Goal: Complete application form

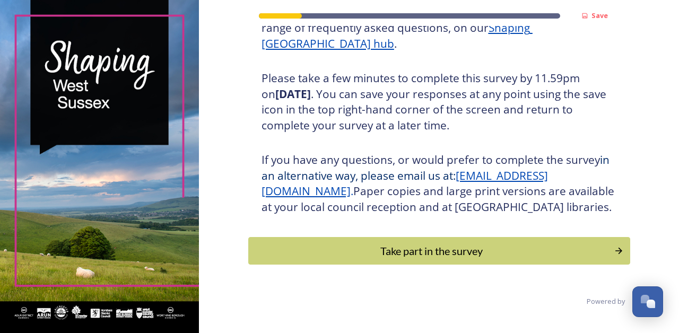
scroll to position [178, 0]
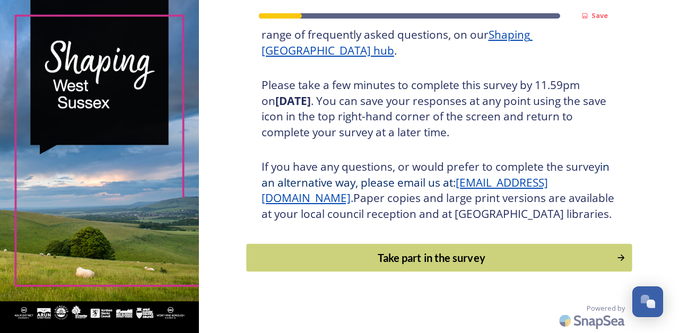
click at [447, 266] on div "Take part in the survey" at bounding box center [431, 258] width 359 height 16
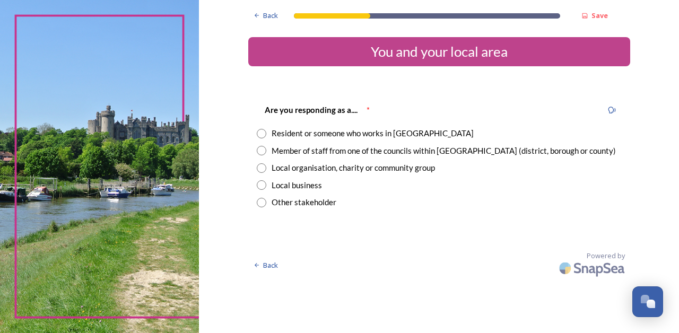
click at [266, 132] on input "radio" at bounding box center [262, 134] width 10 height 10
radio input "true"
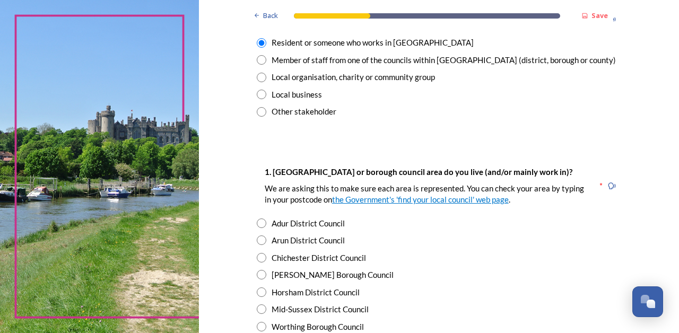
scroll to position [99, 0]
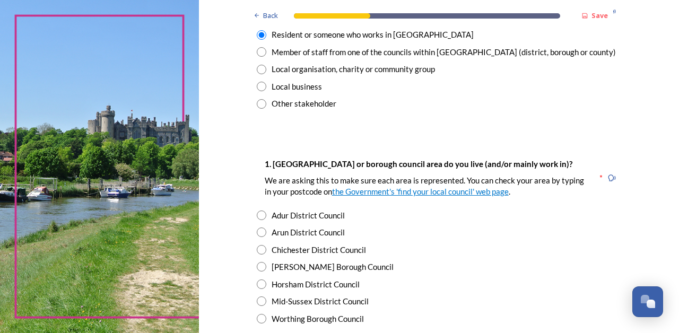
click at [266, 265] on input "radio" at bounding box center [262, 267] width 10 height 10
radio input "true"
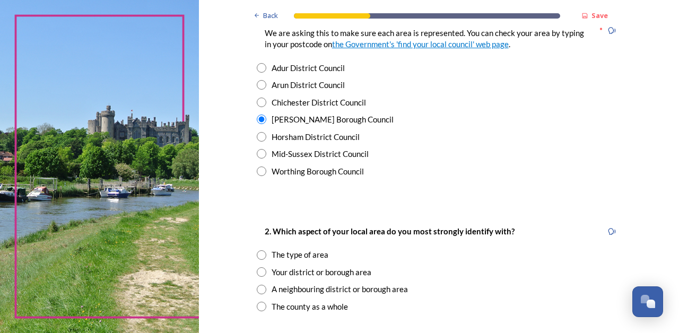
scroll to position [256, 0]
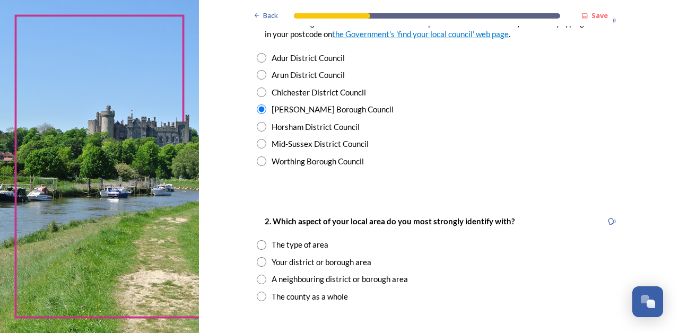
click at [266, 257] on input "radio" at bounding box center [262, 262] width 10 height 10
radio input "true"
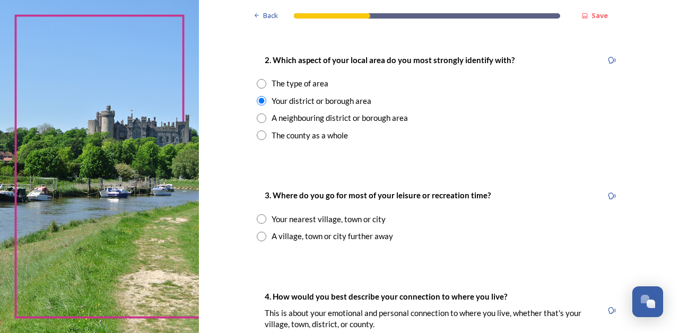
scroll to position [428, 0]
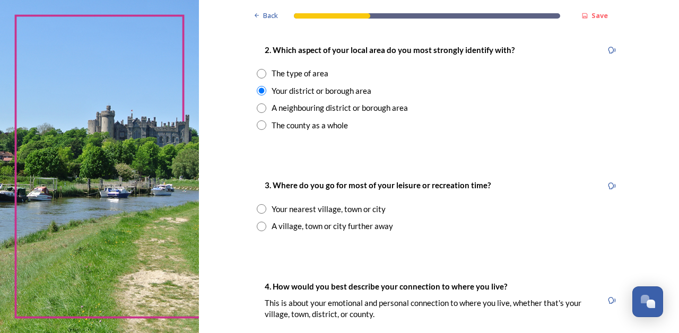
click at [266, 222] on input "radio" at bounding box center [262, 227] width 10 height 10
radio input "true"
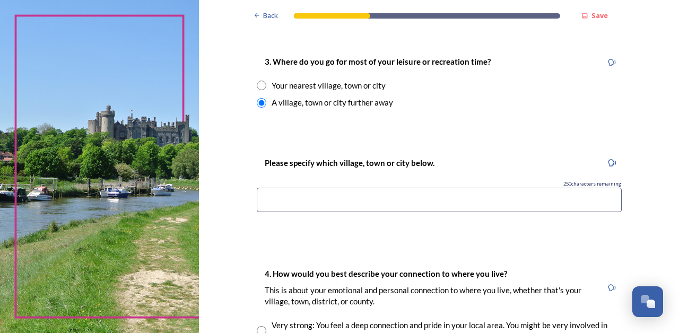
scroll to position [554, 0]
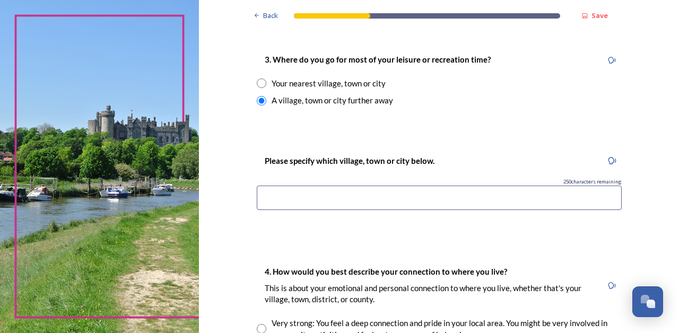
click at [300, 188] on input at bounding box center [439, 198] width 365 height 24
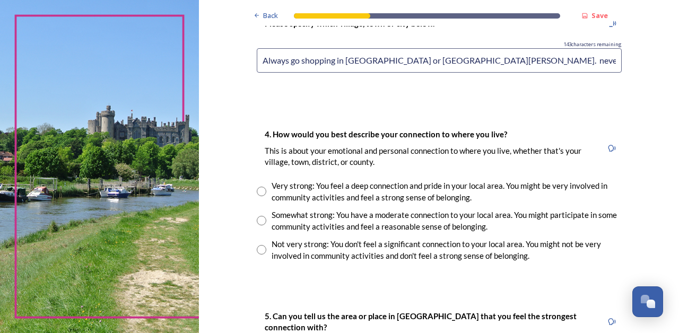
scroll to position [700, 0]
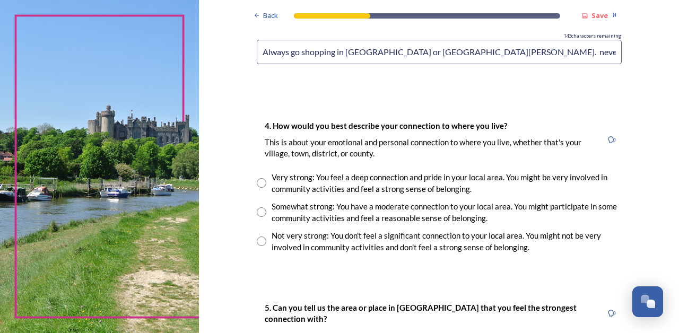
type input "Always go shopping in [GEOGRAPHIC_DATA] or [GEOGRAPHIC_DATA][PERSON_NAME]. neve…"
click at [266, 237] on input "radio" at bounding box center [262, 242] width 10 height 10
radio input "true"
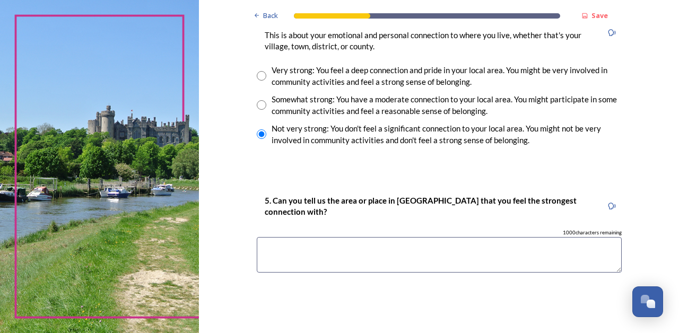
scroll to position [809, 0]
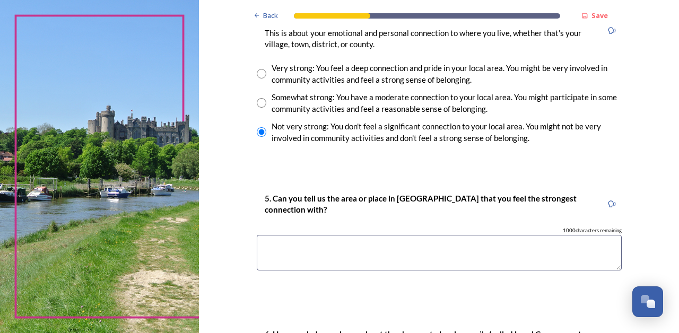
click at [319, 236] on textarea at bounding box center [439, 253] width 365 height 36
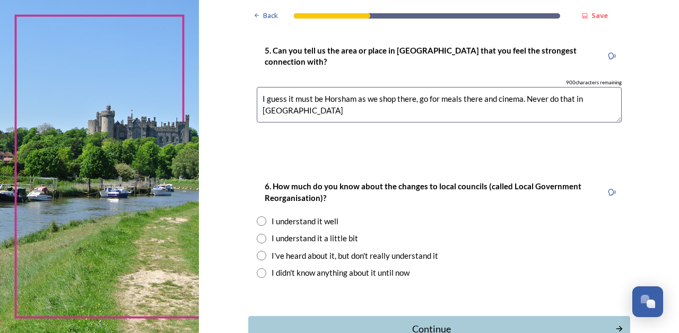
scroll to position [959, 0]
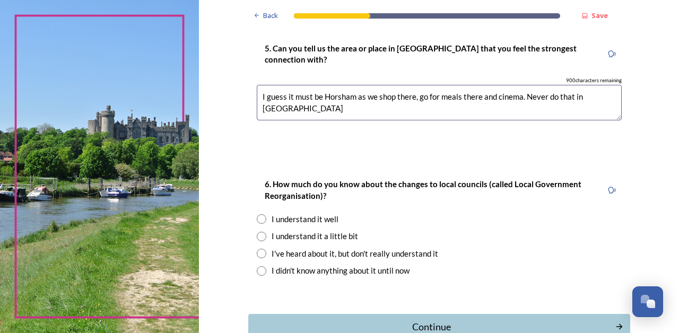
type textarea "I guess it must be Horsham as we shop there, go for meals there and cinema. Nev…"
click at [266, 266] on input "radio" at bounding box center [262, 271] width 10 height 10
radio input "true"
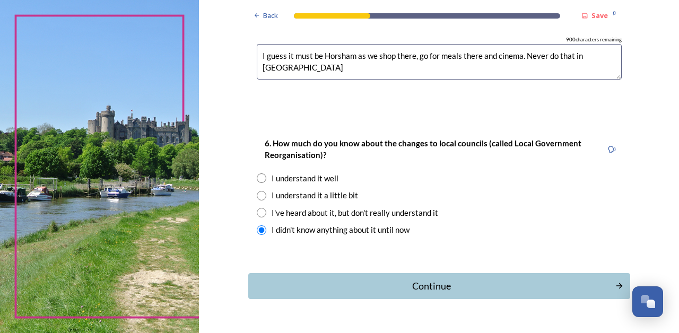
scroll to position [1015, 0]
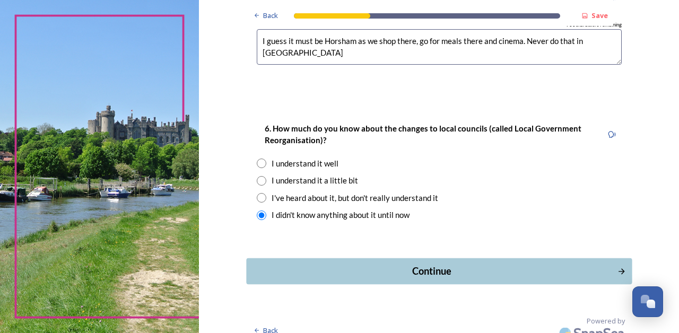
click at [464, 264] on div "Continue" at bounding box center [431, 271] width 359 height 14
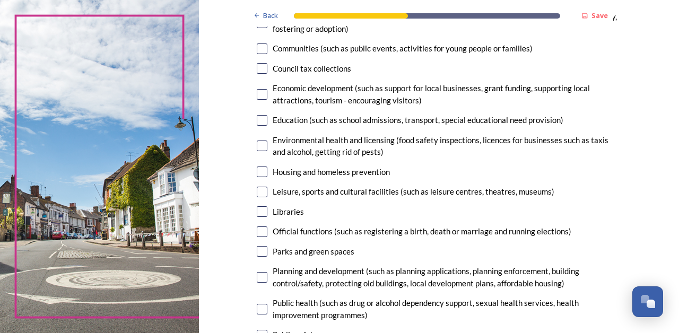
scroll to position [165, 0]
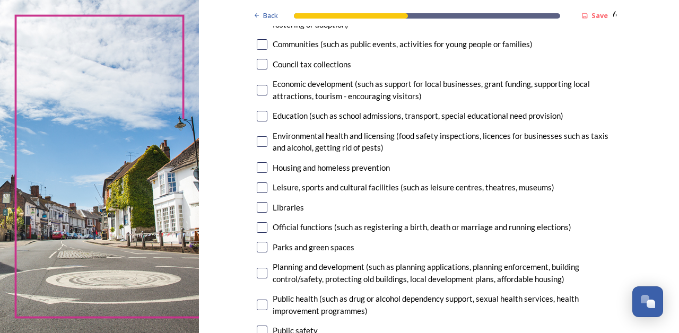
click at [268, 173] on input "checkbox" at bounding box center [262, 167] width 11 height 11
checkbox input "true"
click at [268, 193] on input "checkbox" at bounding box center [262, 188] width 11 height 11
checkbox input "true"
click at [268, 253] on input "checkbox" at bounding box center [262, 247] width 11 height 11
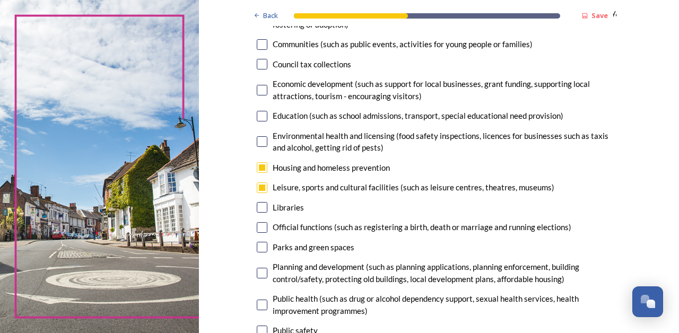
checkbox input "true"
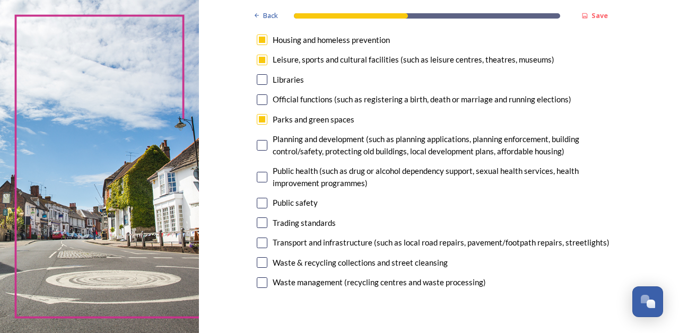
scroll to position [297, 0]
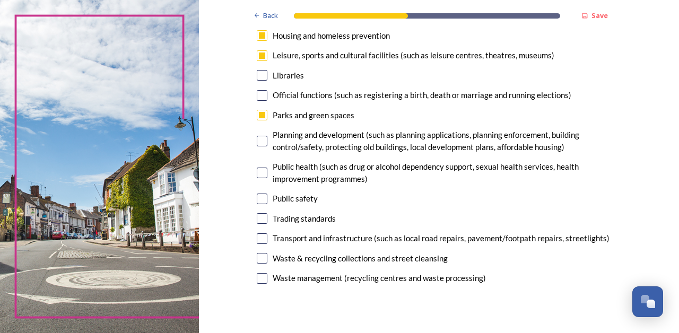
click at [268, 244] on input "checkbox" at bounding box center [262, 239] width 11 height 11
checkbox input "true"
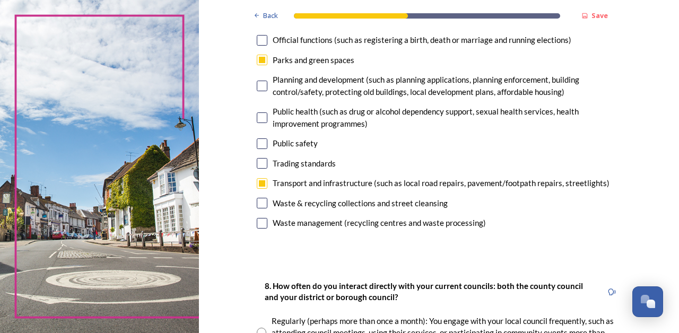
scroll to position [355, 0]
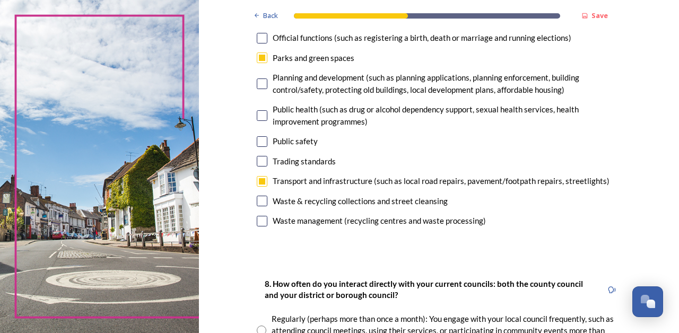
click at [268, 206] on input "checkbox" at bounding box center [262, 201] width 11 height 11
checkbox input "true"
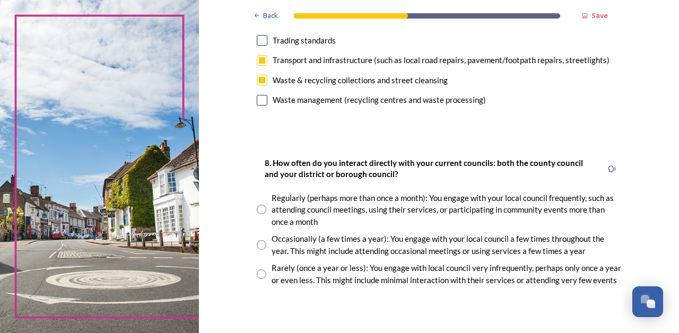
scroll to position [480, 0]
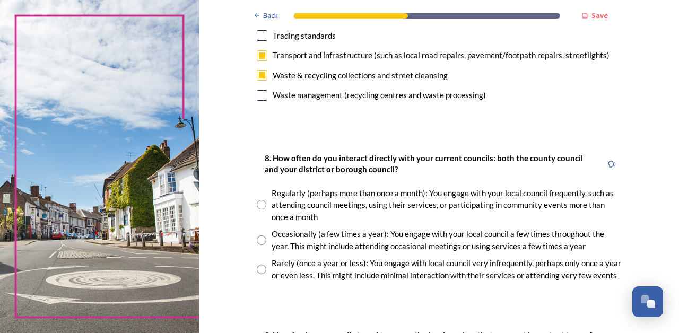
click at [266, 245] on input "radio" at bounding box center [262, 241] width 10 height 10
radio input "true"
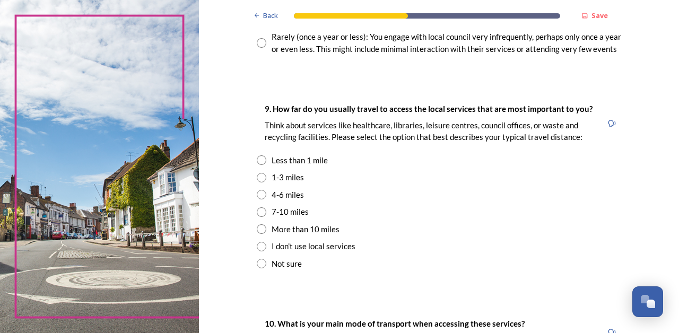
scroll to position [711, 0]
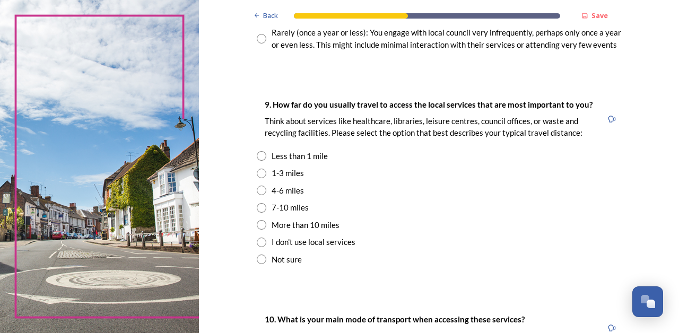
click at [266, 178] on input "radio" at bounding box center [262, 174] width 10 height 10
radio input "true"
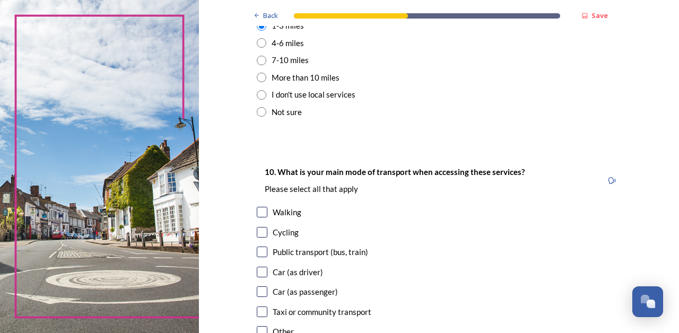
scroll to position [861, 0]
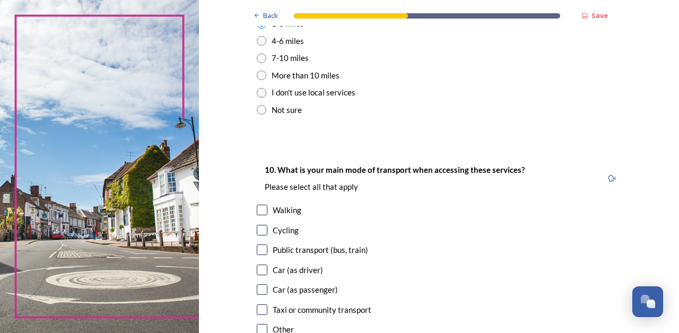
click at [268, 275] on input "checkbox" at bounding box center [262, 270] width 11 height 11
checkbox input "true"
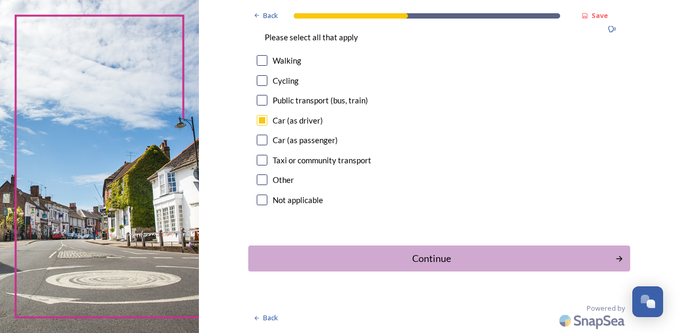
scroll to position [1026, 0]
click at [465, 266] on div "Continue" at bounding box center [431, 259] width 359 height 14
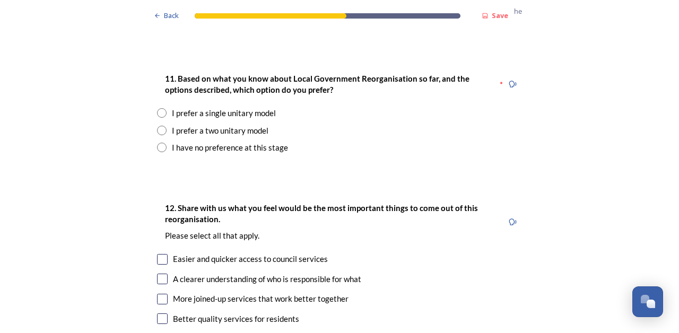
scroll to position [1424, 0]
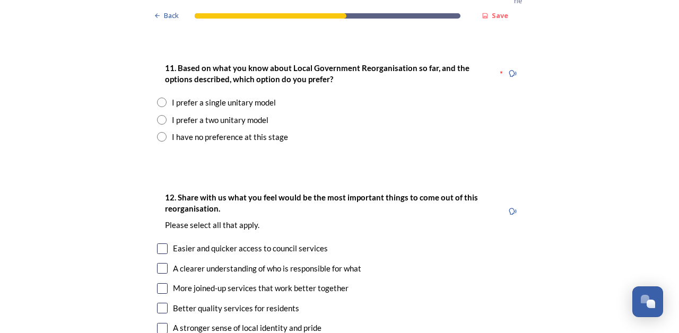
click at [159, 263] on input "checkbox" at bounding box center [162, 268] width 11 height 11
checkbox input "true"
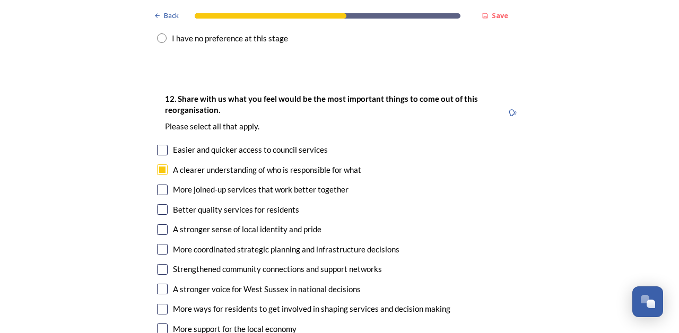
scroll to position [1527, 0]
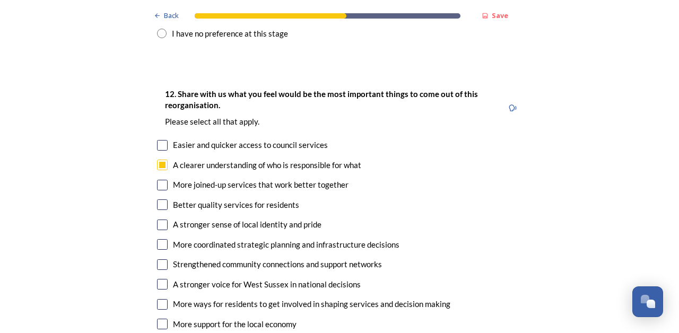
click at [161, 279] on input "checkbox" at bounding box center [162, 284] width 11 height 11
checkbox input "true"
click at [158, 299] on input "checkbox" at bounding box center [162, 304] width 11 height 11
checkbox input "true"
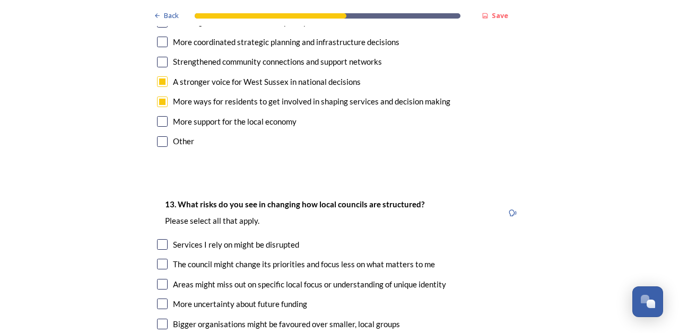
scroll to position [1735, 0]
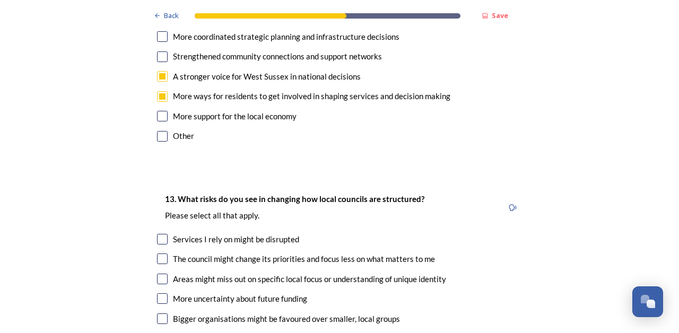
click at [157, 254] on input "checkbox" at bounding box center [162, 259] width 11 height 11
checkbox input "true"
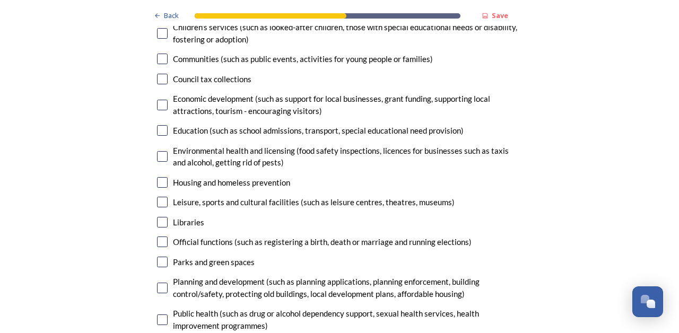
scroll to position [2265, 0]
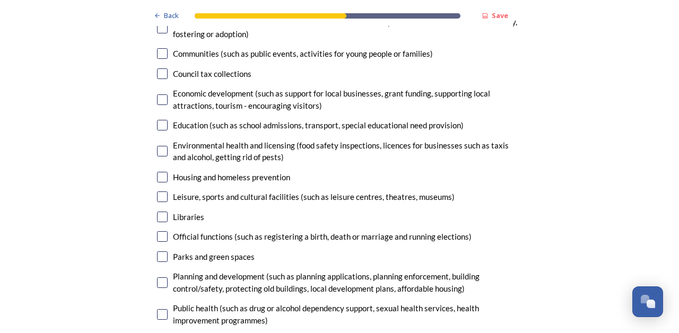
click at [157, 252] on input "checkbox" at bounding box center [162, 257] width 11 height 11
checkbox input "true"
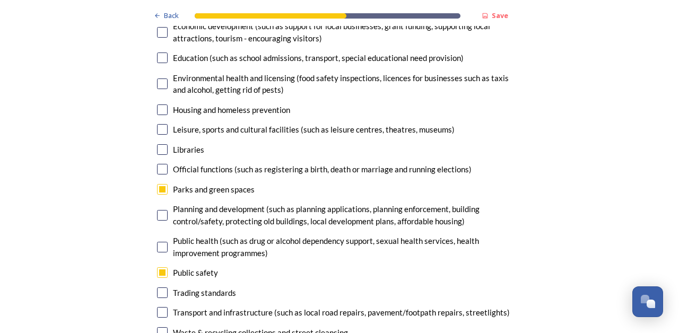
scroll to position [2348, 0]
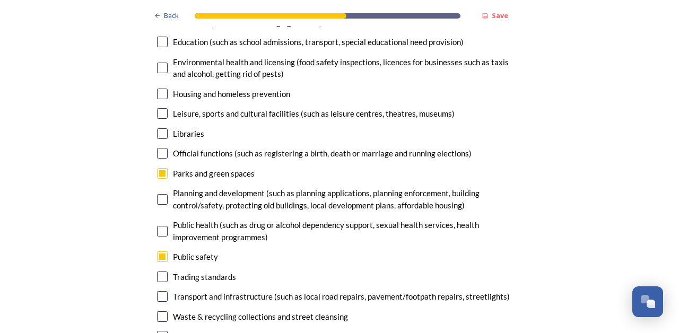
click at [159, 291] on input "checkbox" at bounding box center [162, 296] width 11 height 11
checkbox input "true"
click at [159, 312] on input "checkbox" at bounding box center [162, 317] width 11 height 11
checkbox input "true"
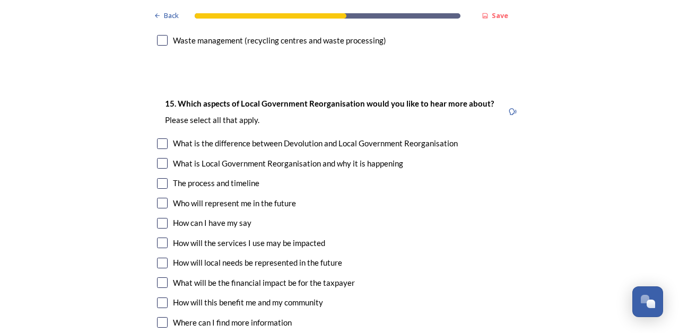
scroll to position [2649, 0]
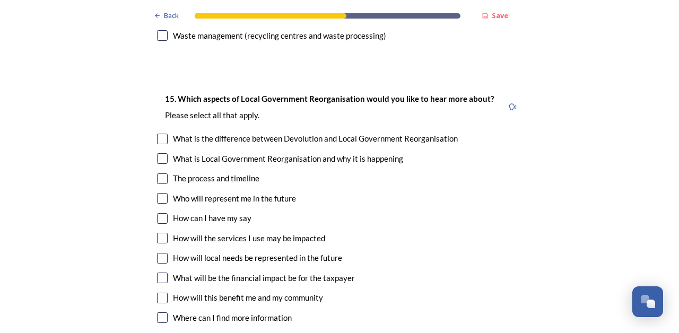
click at [159, 273] on input "checkbox" at bounding box center [162, 278] width 11 height 11
checkbox input "true"
click at [157, 293] on input "checkbox" at bounding box center [162, 298] width 11 height 11
checkbox input "true"
click at [158, 213] on input "checkbox" at bounding box center [162, 218] width 11 height 11
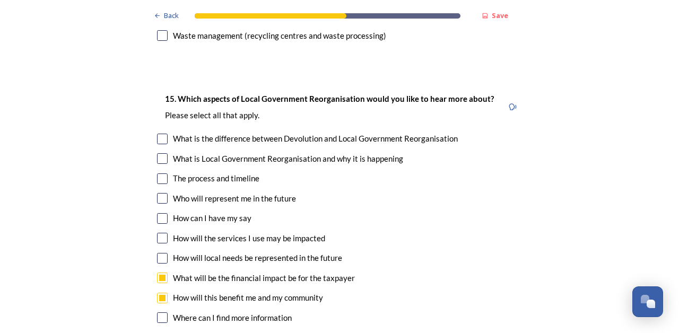
checkbox input "true"
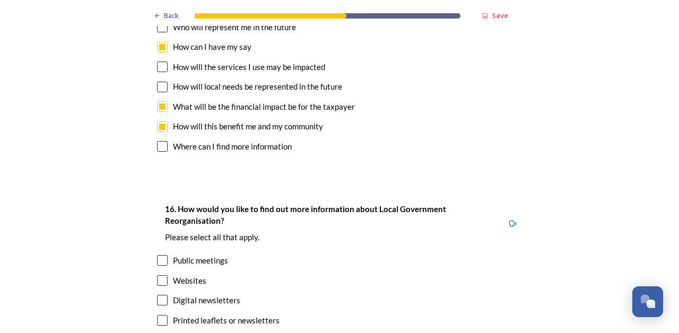
scroll to position [2831, 0]
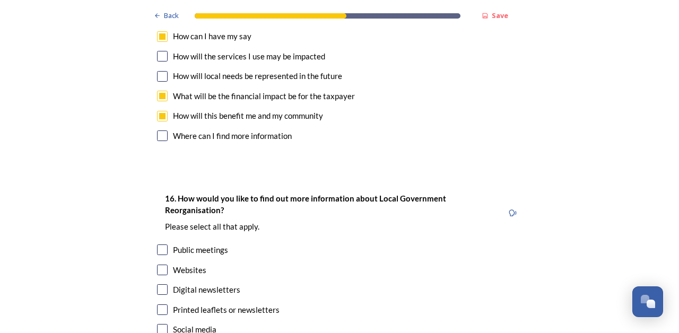
click at [159, 265] on input "checkbox" at bounding box center [162, 270] width 11 height 11
checkbox input "true"
click at [159, 305] on input "checkbox" at bounding box center [162, 310] width 11 height 11
checkbox input "true"
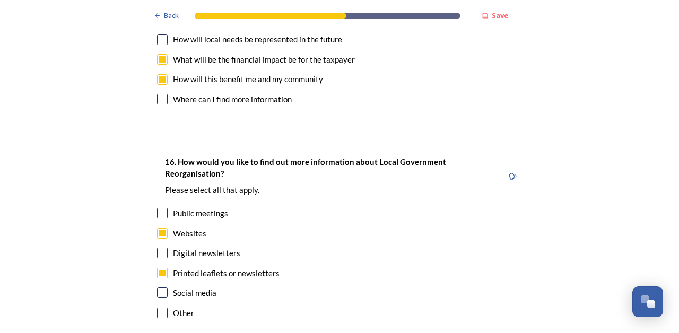
scroll to position [2923, 0]
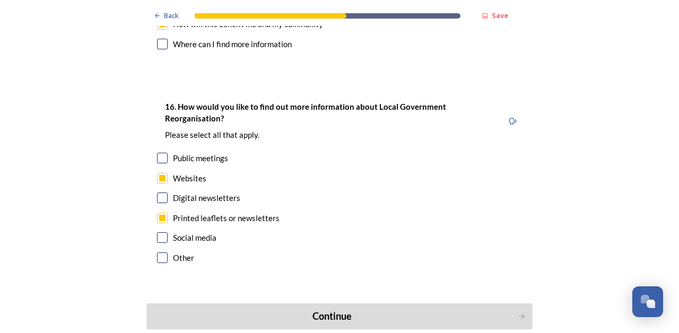
click at [339, 309] on div "Continue" at bounding box center [332, 316] width 359 height 14
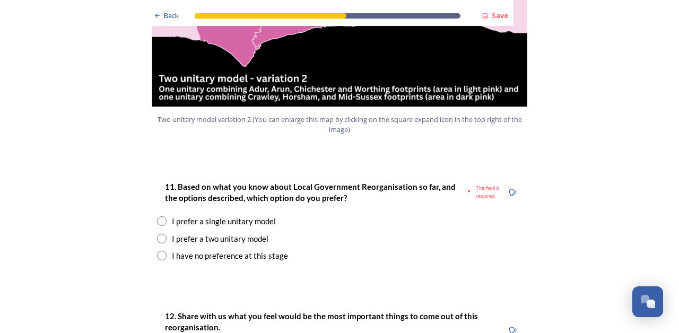
scroll to position [1299, 0]
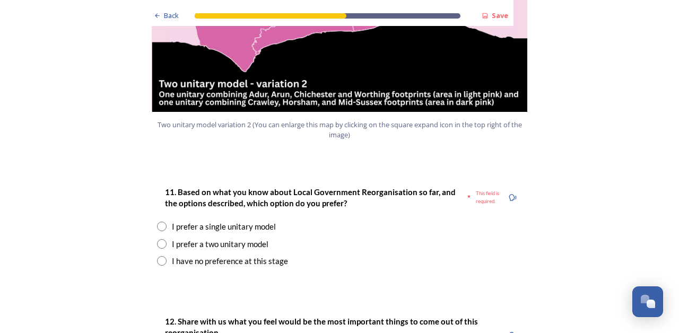
click at [158, 256] on input "radio" at bounding box center [162, 261] width 10 height 10
radio input "true"
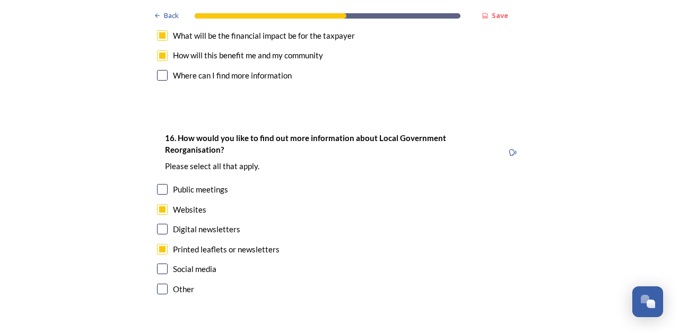
scroll to position [3148, 0]
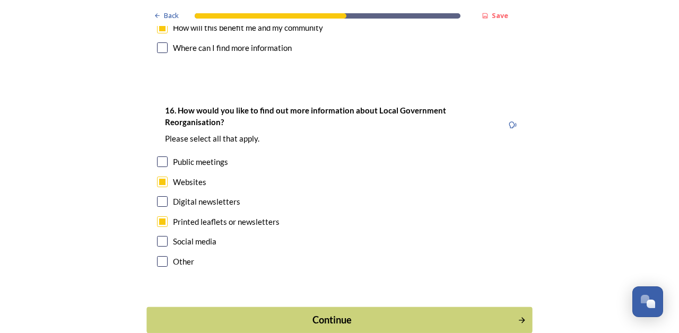
click at [333, 313] on div "Continue" at bounding box center [332, 320] width 359 height 14
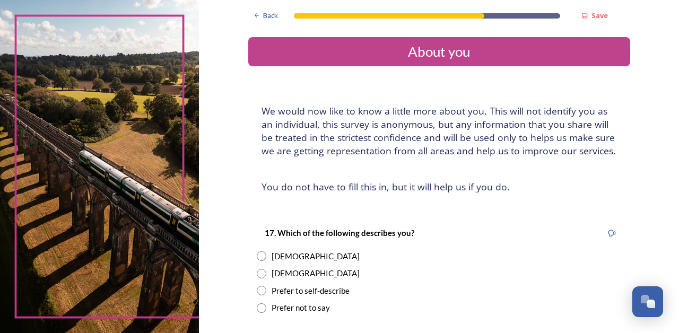
click at [266, 261] on input "radio" at bounding box center [262, 257] width 10 height 10
radio input "true"
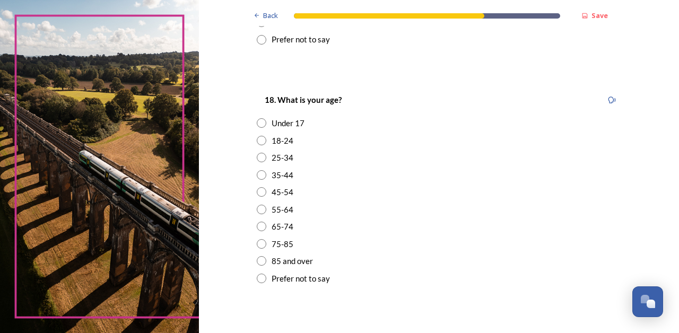
scroll to position [272, 0]
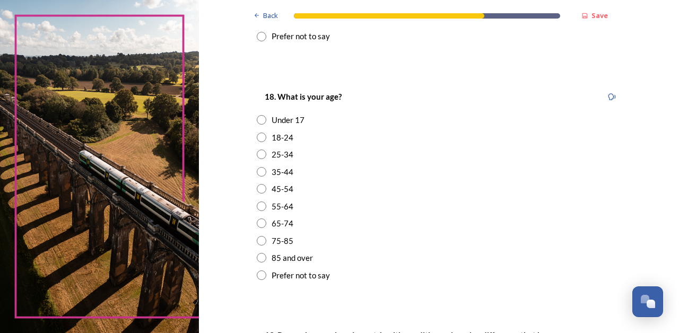
click at [294, 246] on div "75-85" at bounding box center [283, 241] width 22 height 12
radio input "true"
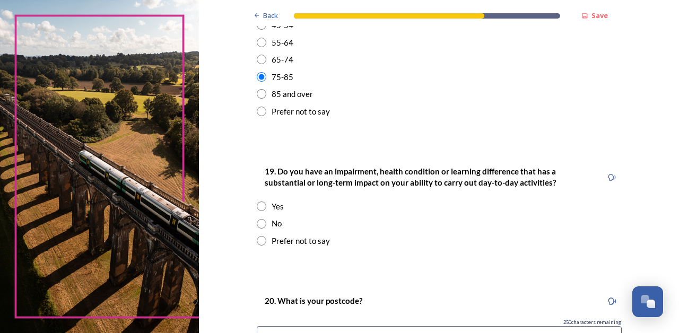
scroll to position [437, 0]
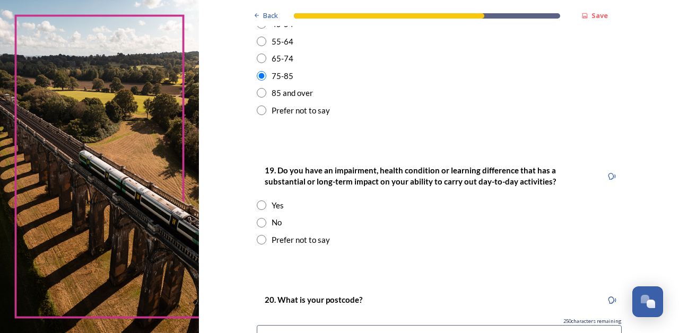
click at [266, 226] on input "radio" at bounding box center [262, 223] width 10 height 10
radio input "true"
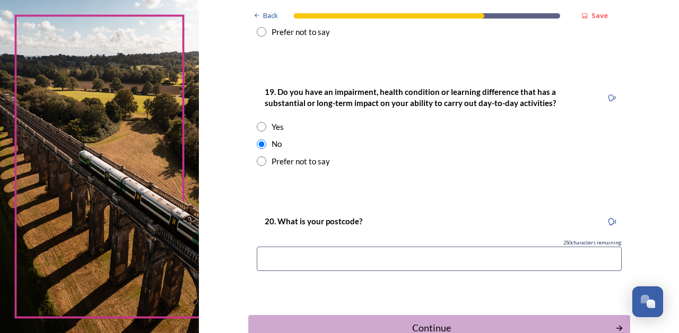
scroll to position [517, 0]
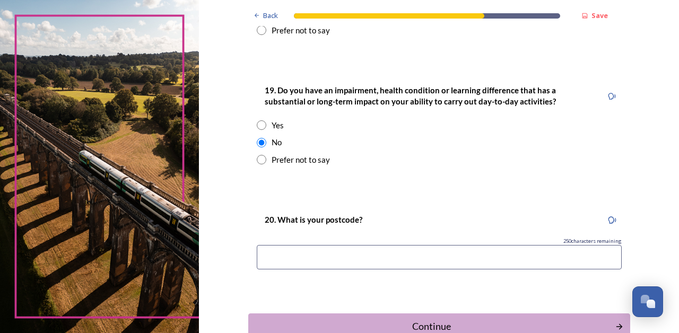
click at [381, 261] on input at bounding box center [439, 257] width 365 height 24
type input "RH10 1JT"
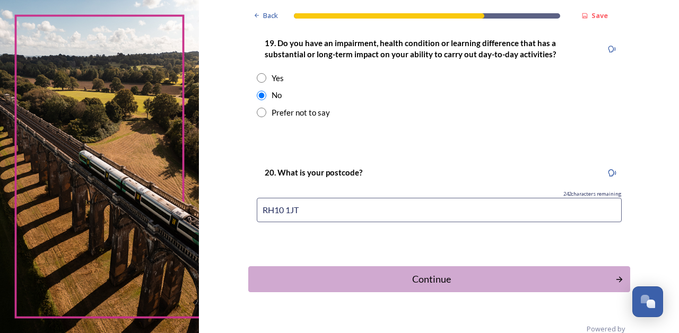
scroll to position [588, 0]
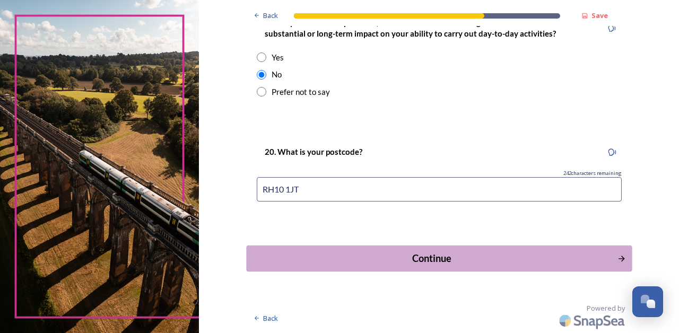
click at [456, 256] on div "Continue" at bounding box center [431, 259] width 359 height 14
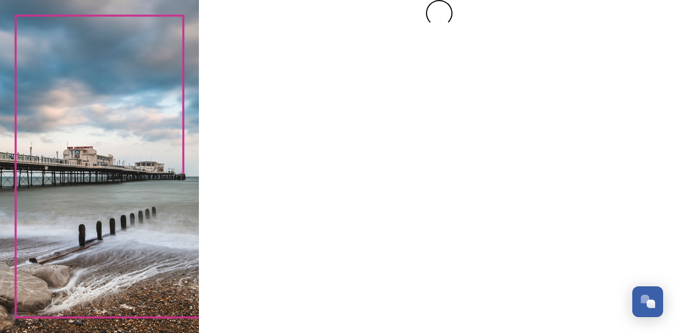
scroll to position [0, 0]
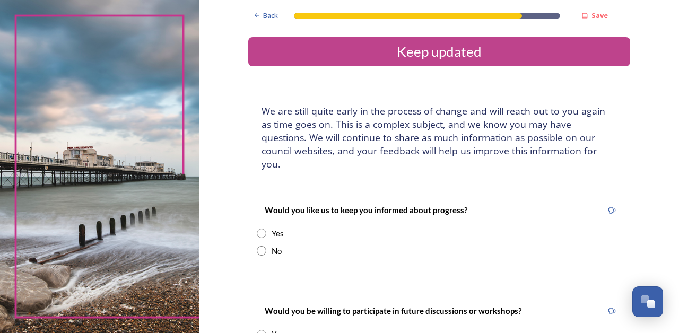
click at [266, 229] on input "radio" at bounding box center [262, 234] width 10 height 10
radio input "true"
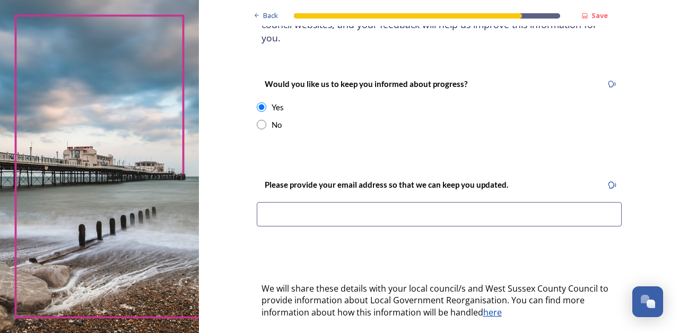
scroll to position [141, 0]
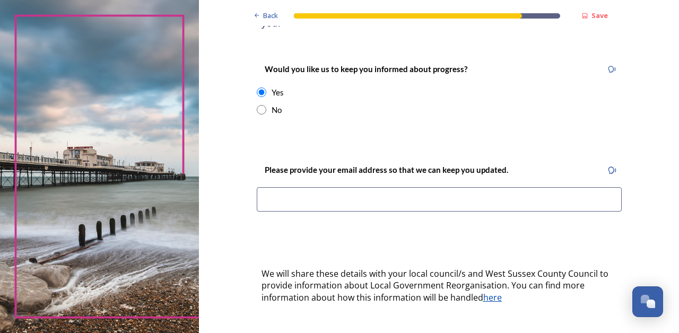
click at [496, 197] on input at bounding box center [439, 199] width 365 height 24
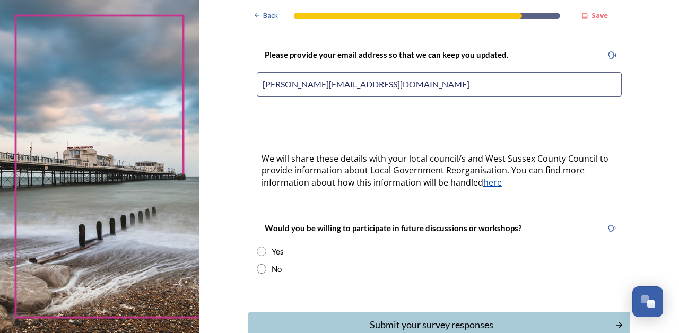
scroll to position [257, 0]
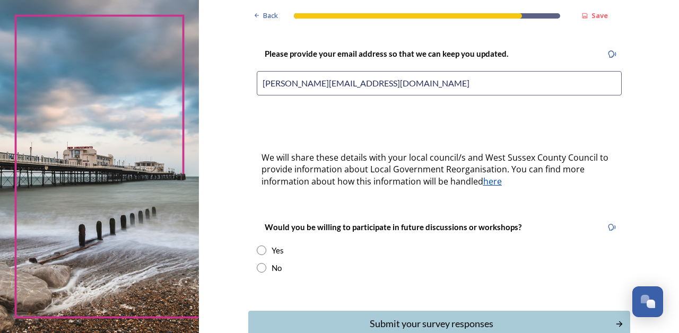
type input "[PERSON_NAME][EMAIL_ADDRESS][DOMAIN_NAME]"
click at [266, 246] on input "radio" at bounding box center [262, 251] width 10 height 10
radio input "true"
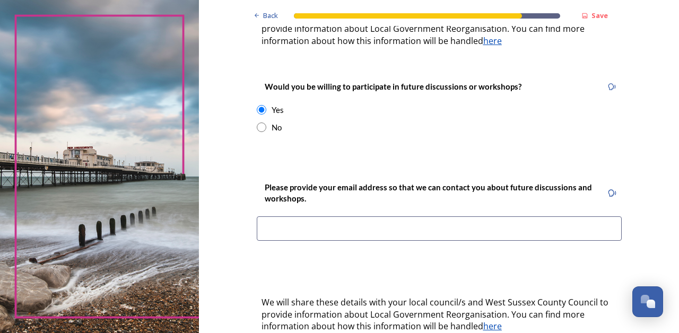
scroll to position [377, 0]
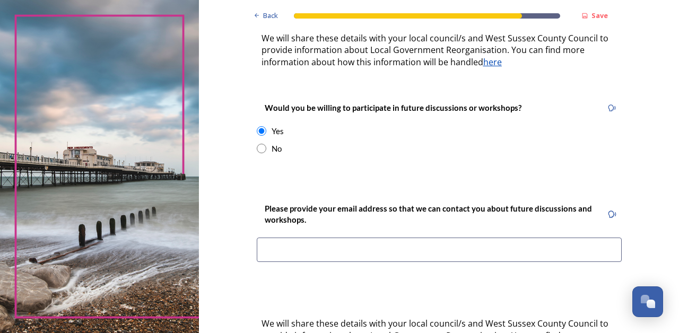
click at [266, 144] on input "radio" at bounding box center [262, 149] width 10 height 10
radio input "true"
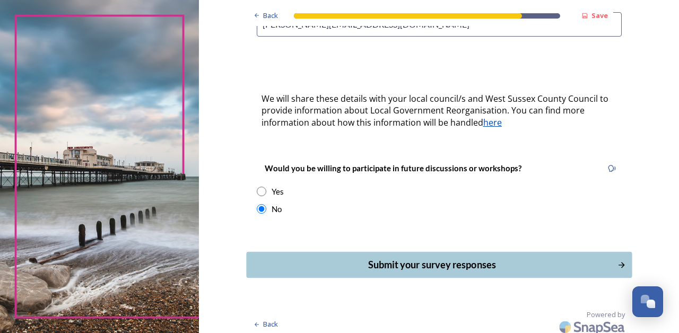
click at [515, 259] on div "Submit your survey responses" at bounding box center [431, 265] width 359 height 14
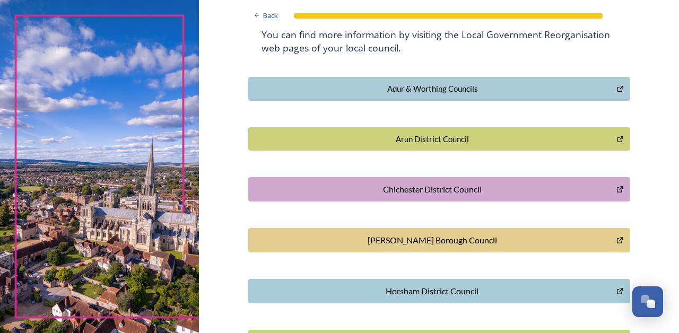
scroll to position [219, 0]
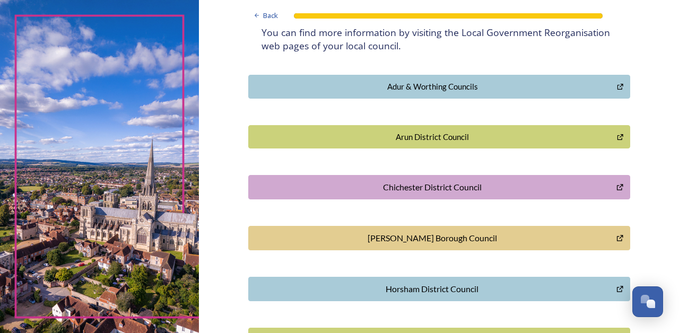
click at [500, 232] on div "[PERSON_NAME] Borough Council" at bounding box center [432, 238] width 357 height 13
